Goal: Information Seeking & Learning: Find specific fact

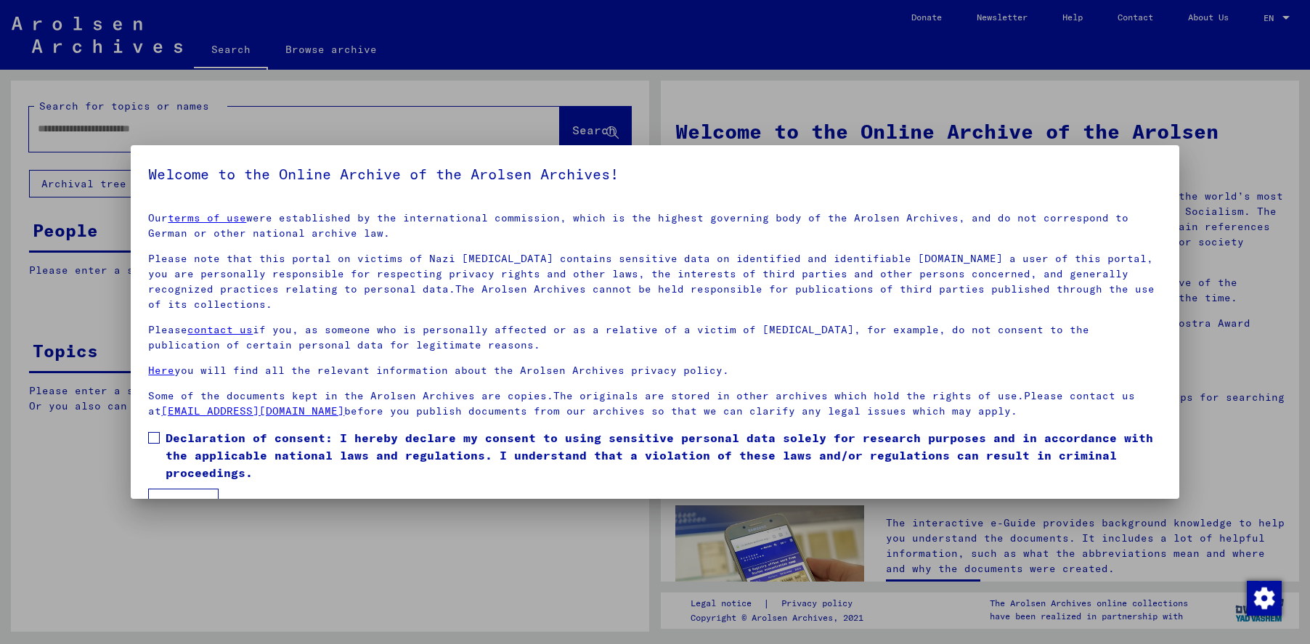
click at [155, 439] on span at bounding box center [154, 438] width 12 height 12
click at [190, 492] on button "I agree" at bounding box center [183, 503] width 70 height 28
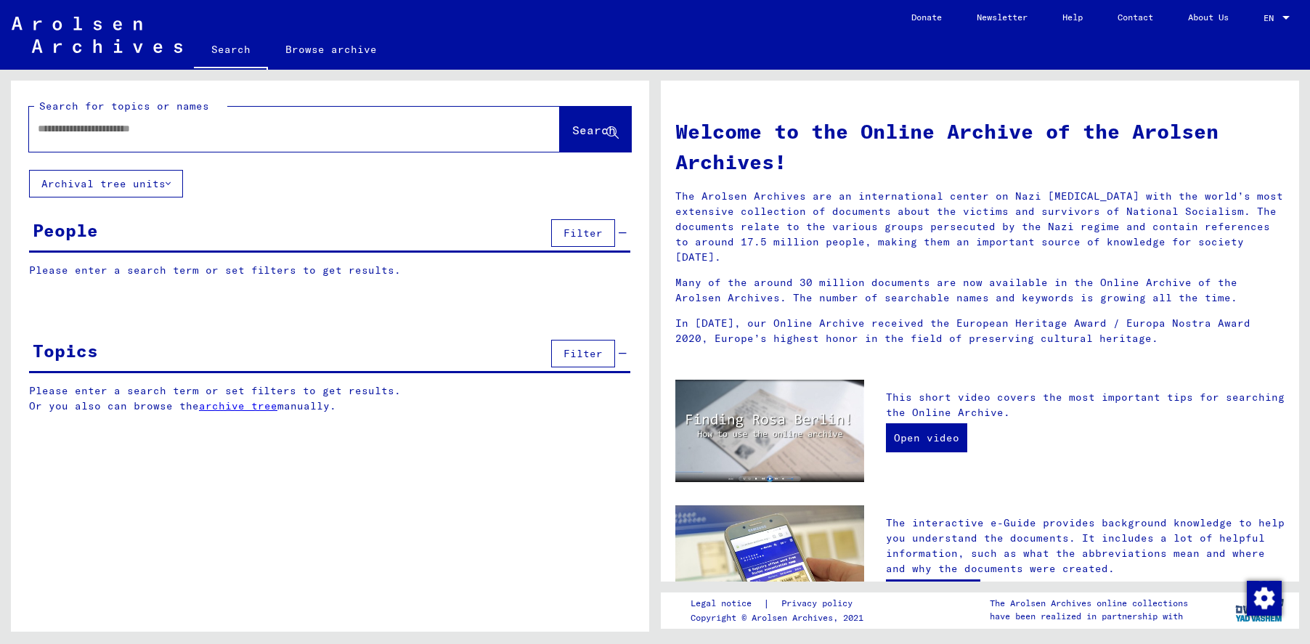
click at [94, 126] on input "text" at bounding box center [277, 128] width 478 height 15
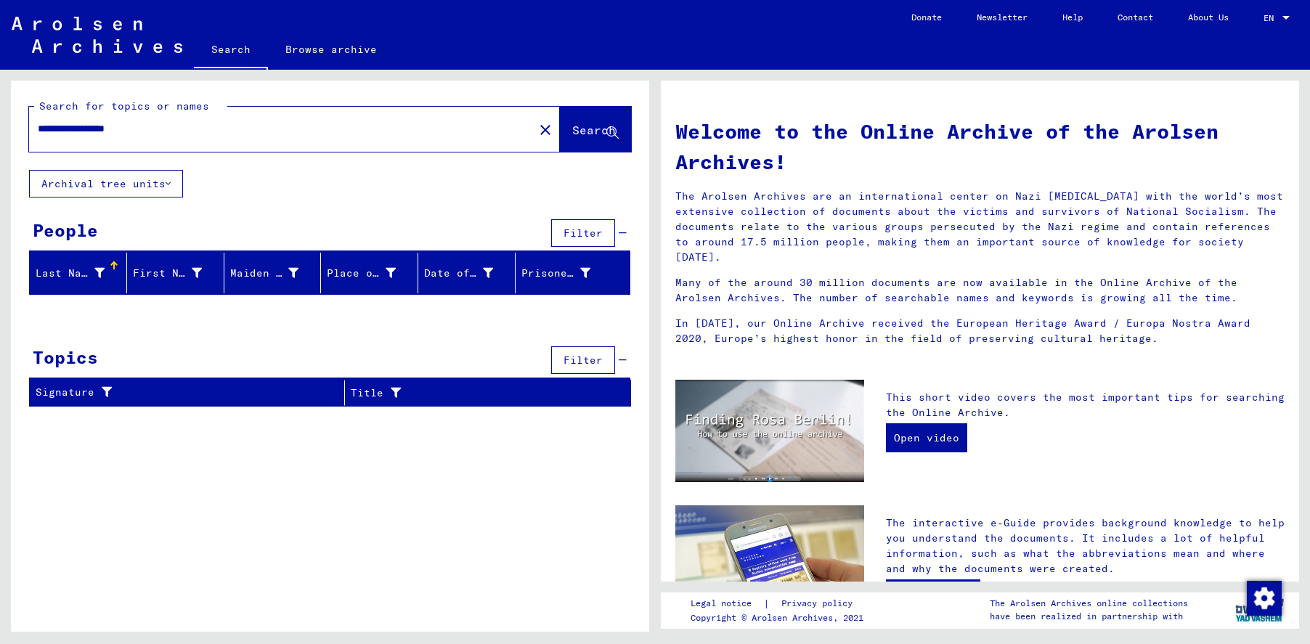
click at [43, 129] on input "**********" at bounding box center [277, 128] width 478 height 15
type input "**********"
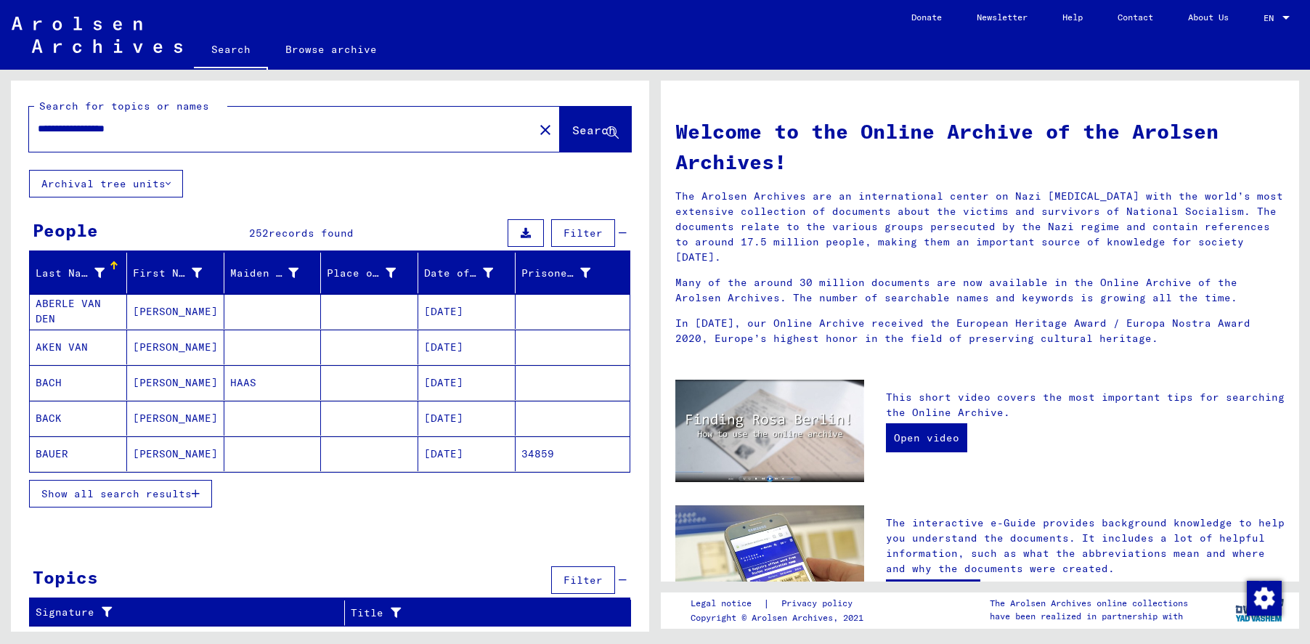
click at [118, 494] on span "Show all search results" at bounding box center [116, 493] width 150 height 13
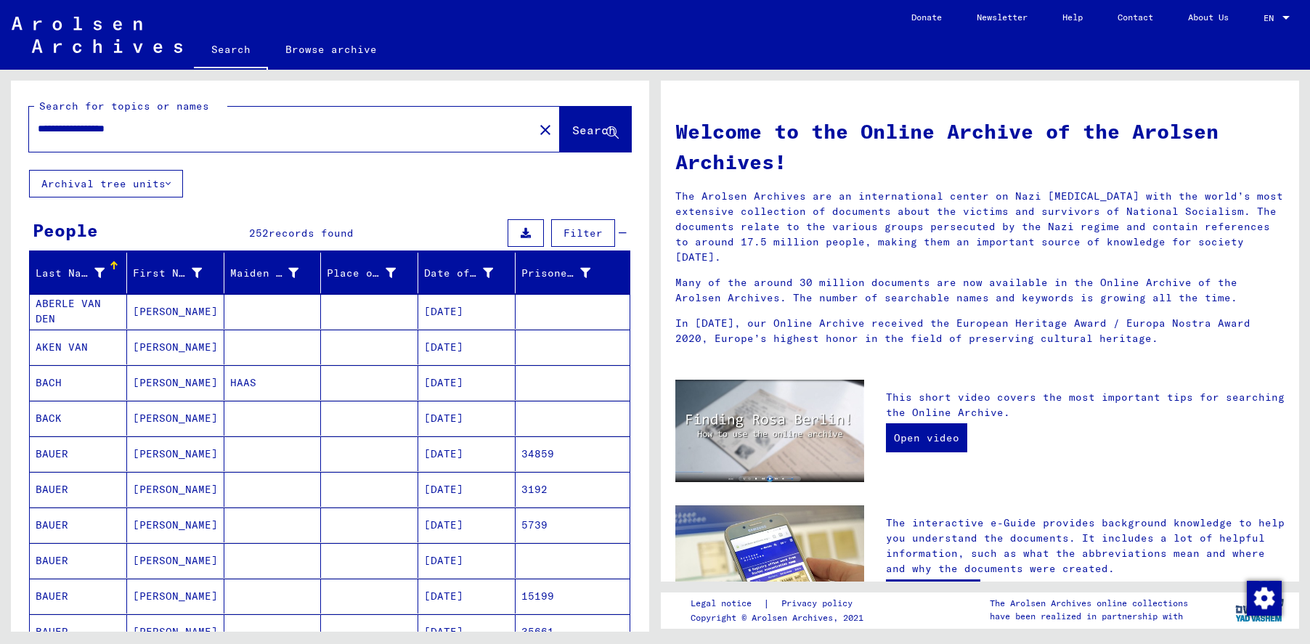
click at [229, 130] on input "**********" at bounding box center [277, 128] width 478 height 15
click at [76, 268] on div "Last Name" at bounding box center [70, 273] width 69 height 15
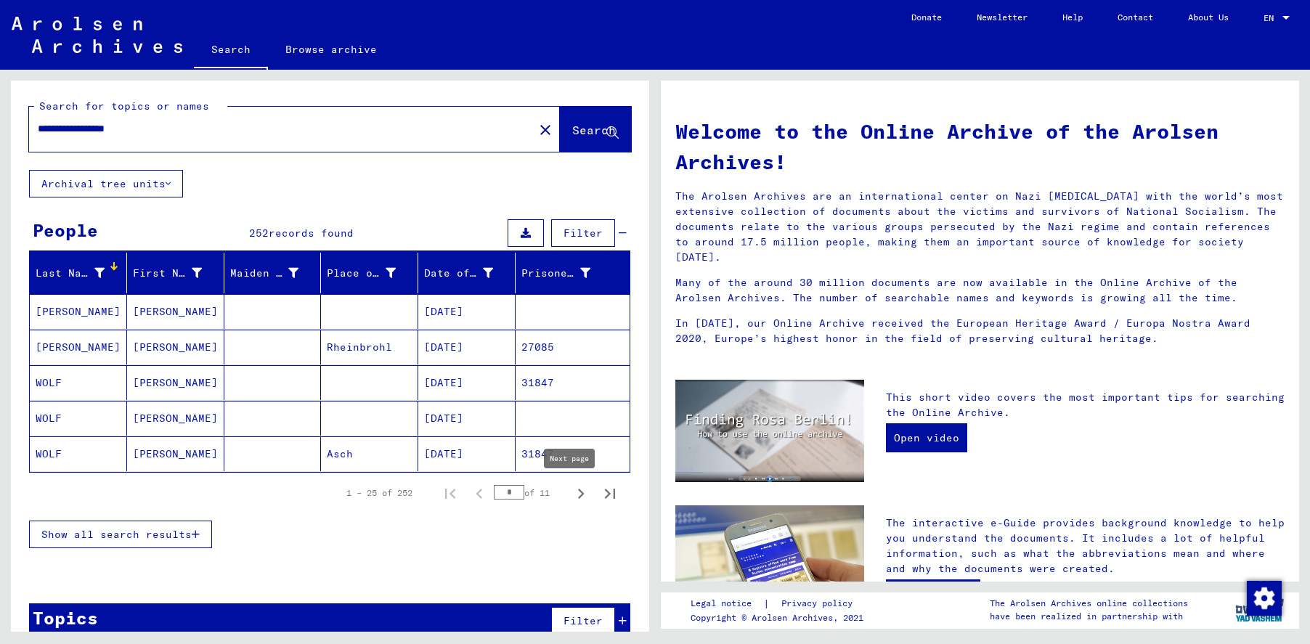
click at [571, 492] on icon "Next page" at bounding box center [581, 494] width 20 height 20
type input "*"
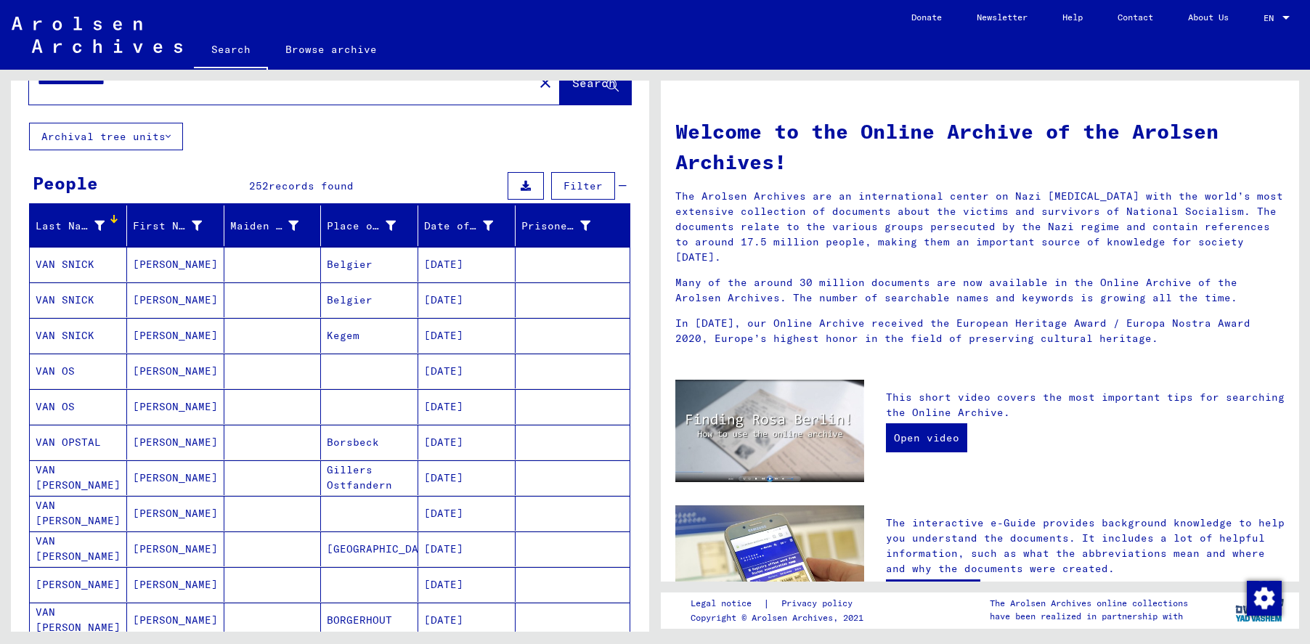
scroll to position [73, 0]
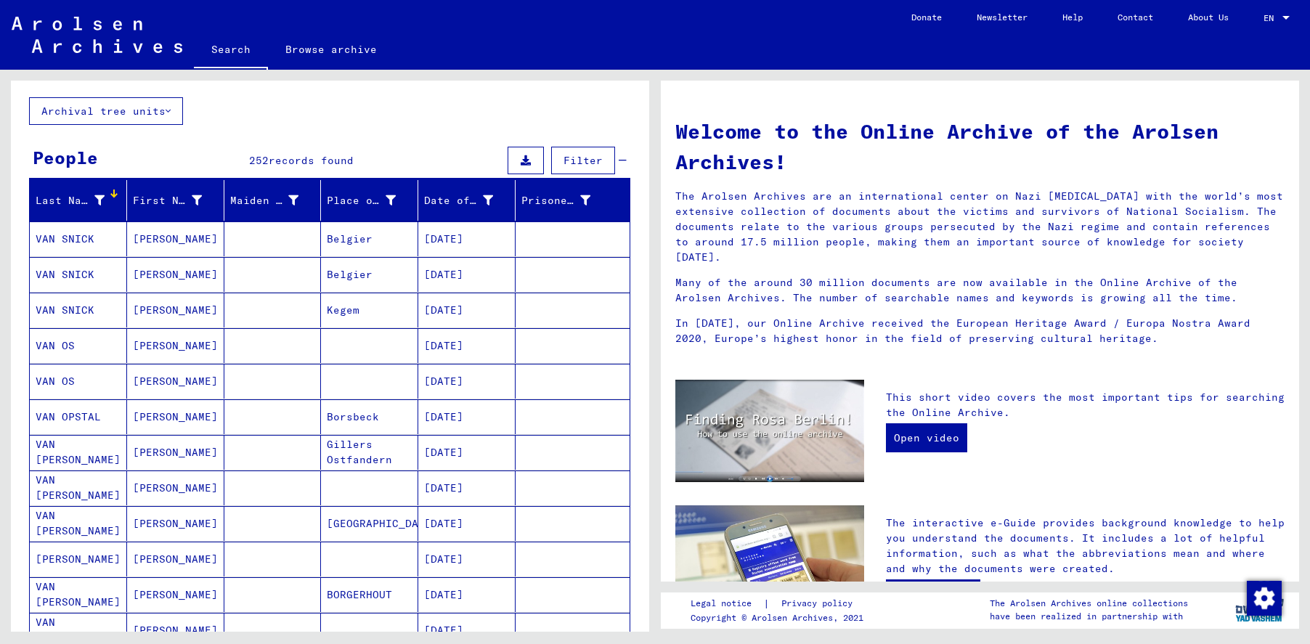
click at [75, 349] on mat-cell "VAN OS" at bounding box center [78, 345] width 97 height 35
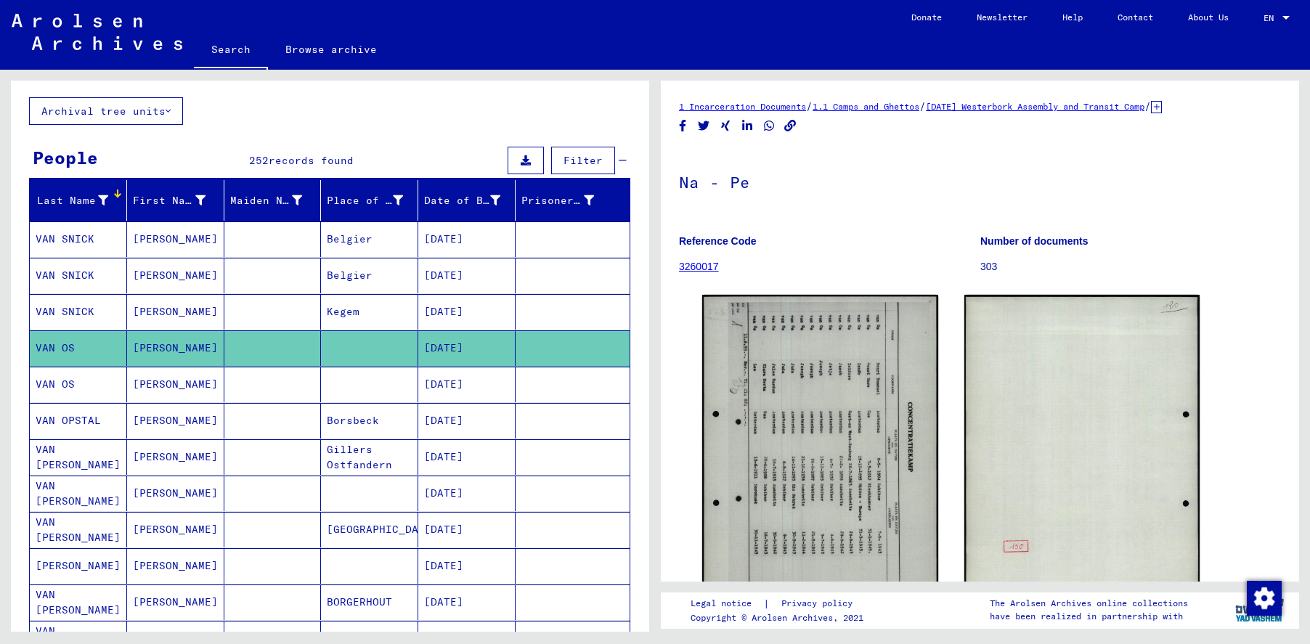
click at [85, 380] on mat-cell "VAN OS" at bounding box center [78, 385] width 97 height 36
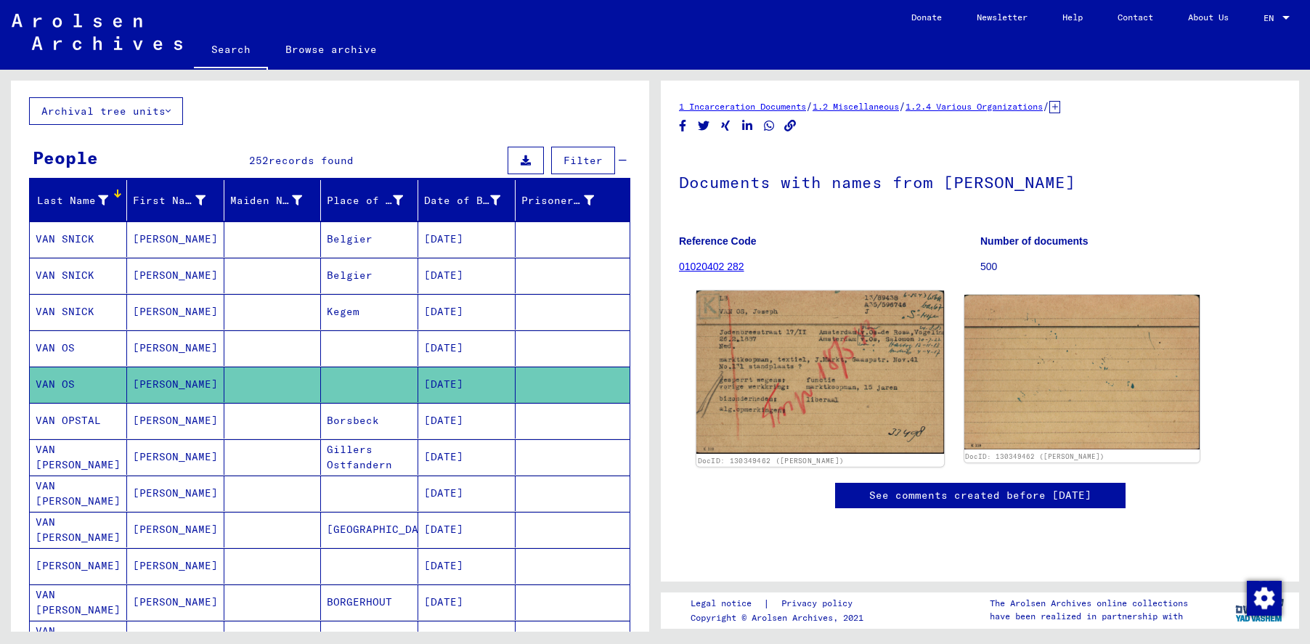
click at [784, 351] on img at bounding box center [820, 371] width 248 height 163
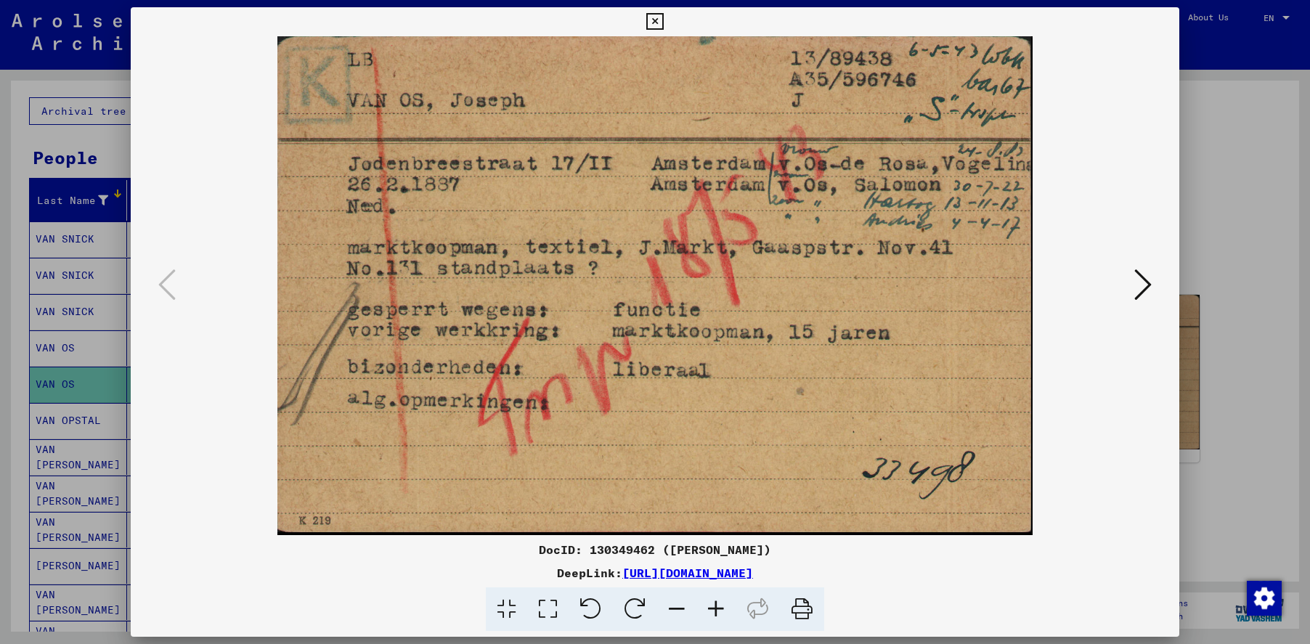
click at [784, 351] on img at bounding box center [654, 285] width 949 height 499
click at [653, 20] on icon at bounding box center [654, 21] width 17 height 17
